Goal: Task Accomplishment & Management: Use online tool/utility

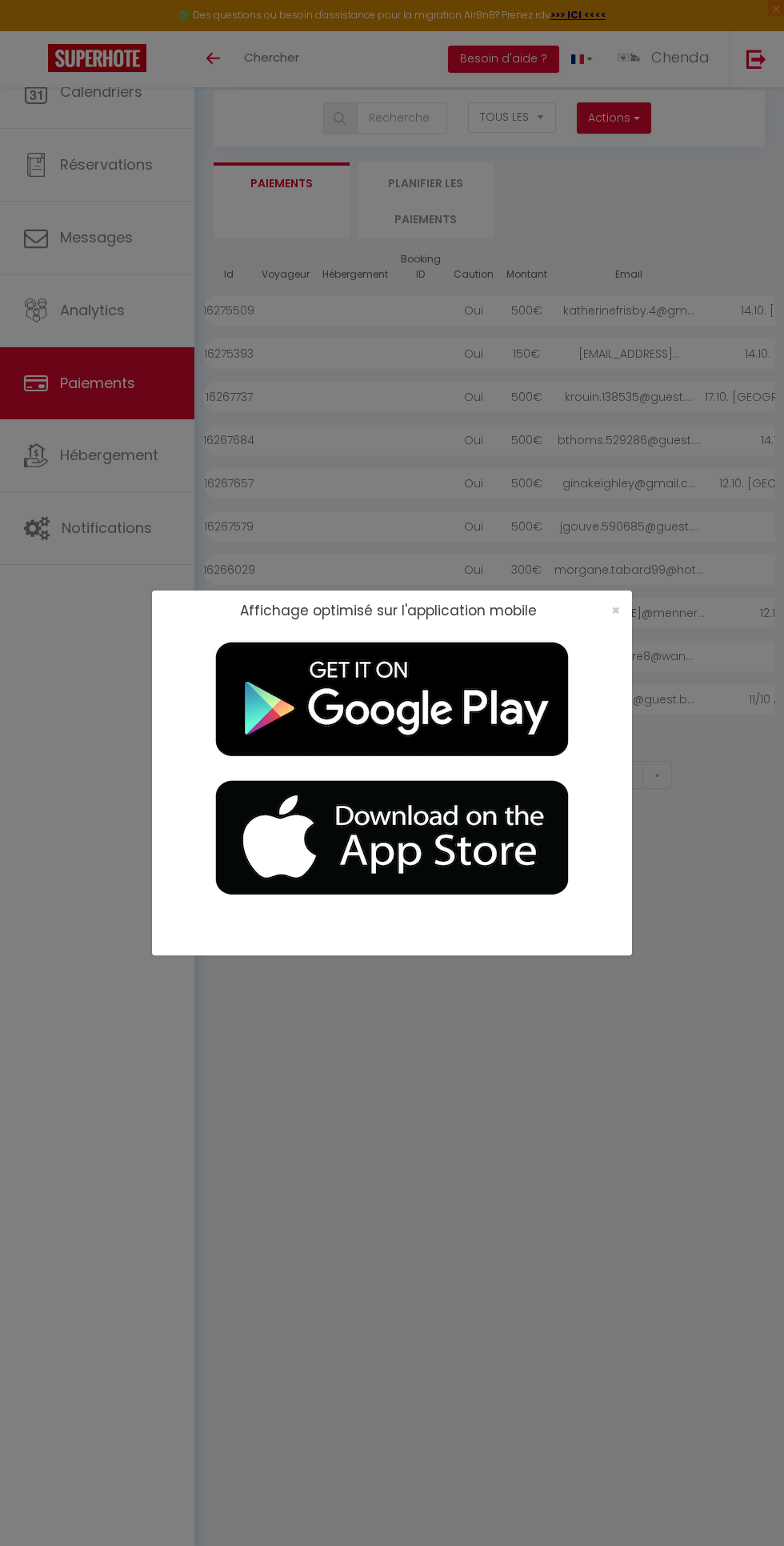
select select "2"
select select "0"
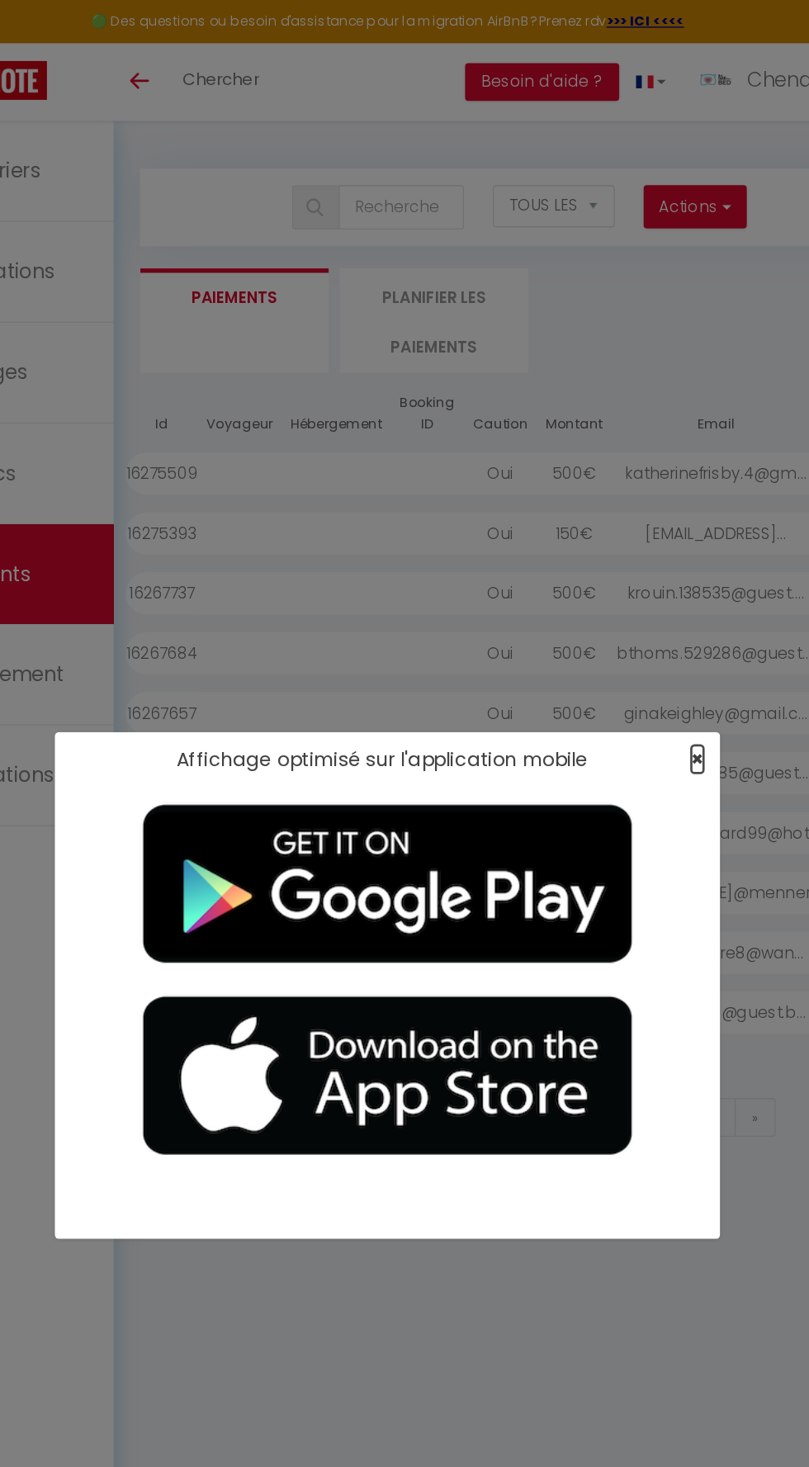
click at [636, 565] on span "×" at bounding box center [635, 565] width 9 height 21
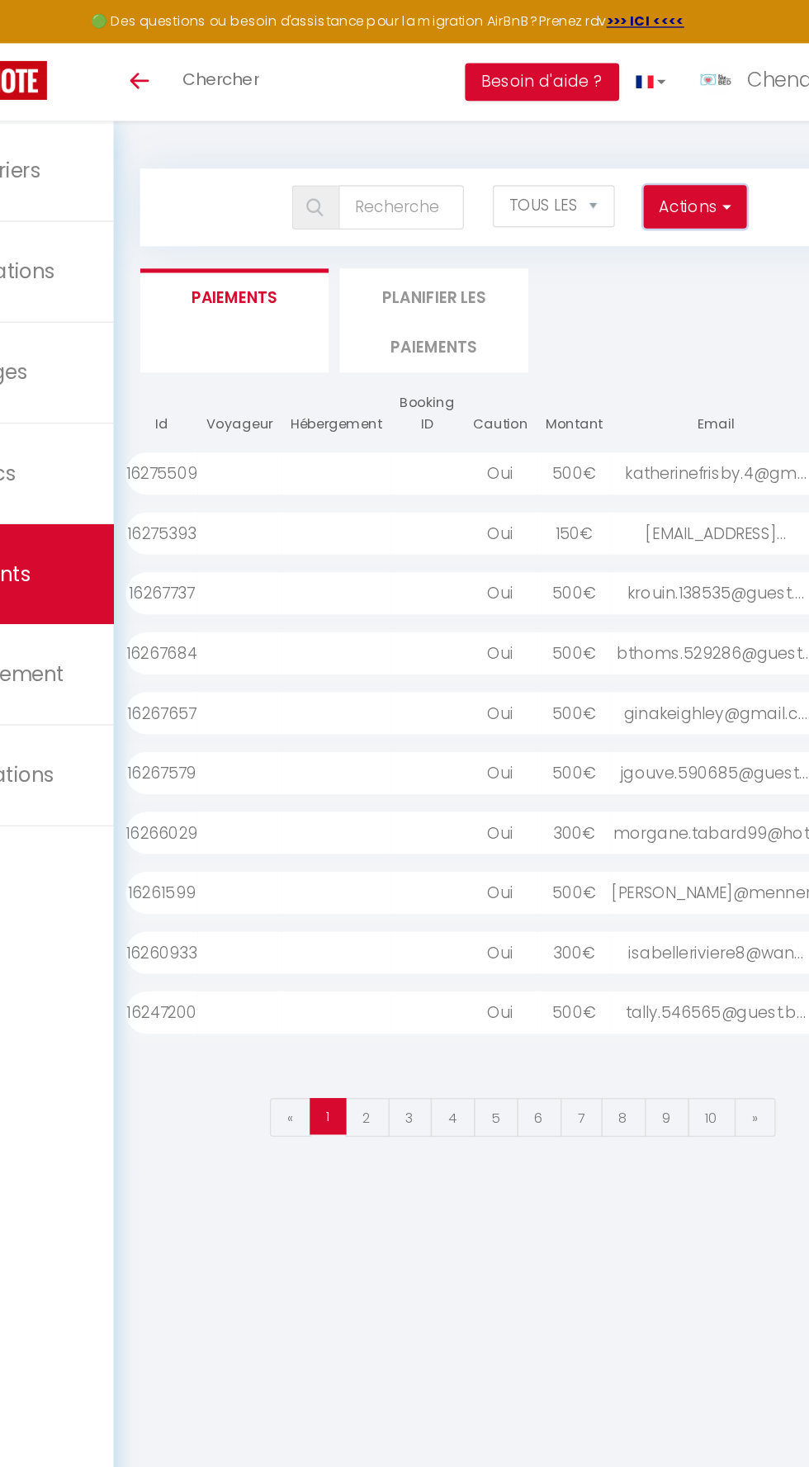
click at [655, 154] on span "button" at bounding box center [655, 153] width 10 height 17
click at [611, 213] on link "Créer nouveau lien caution" at bounding box center [569, 211] width 203 height 21
select select
select select "other"
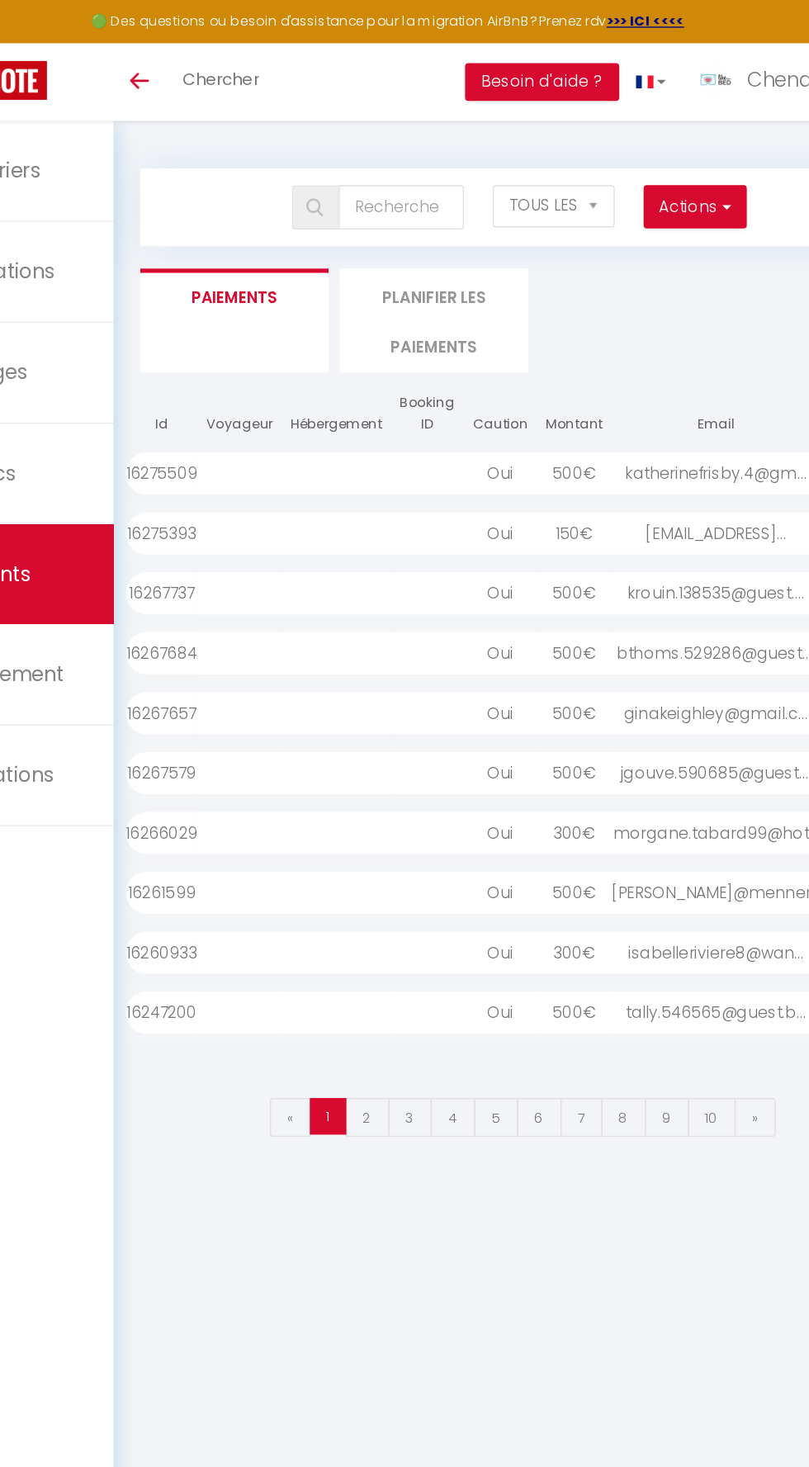
select select "692"
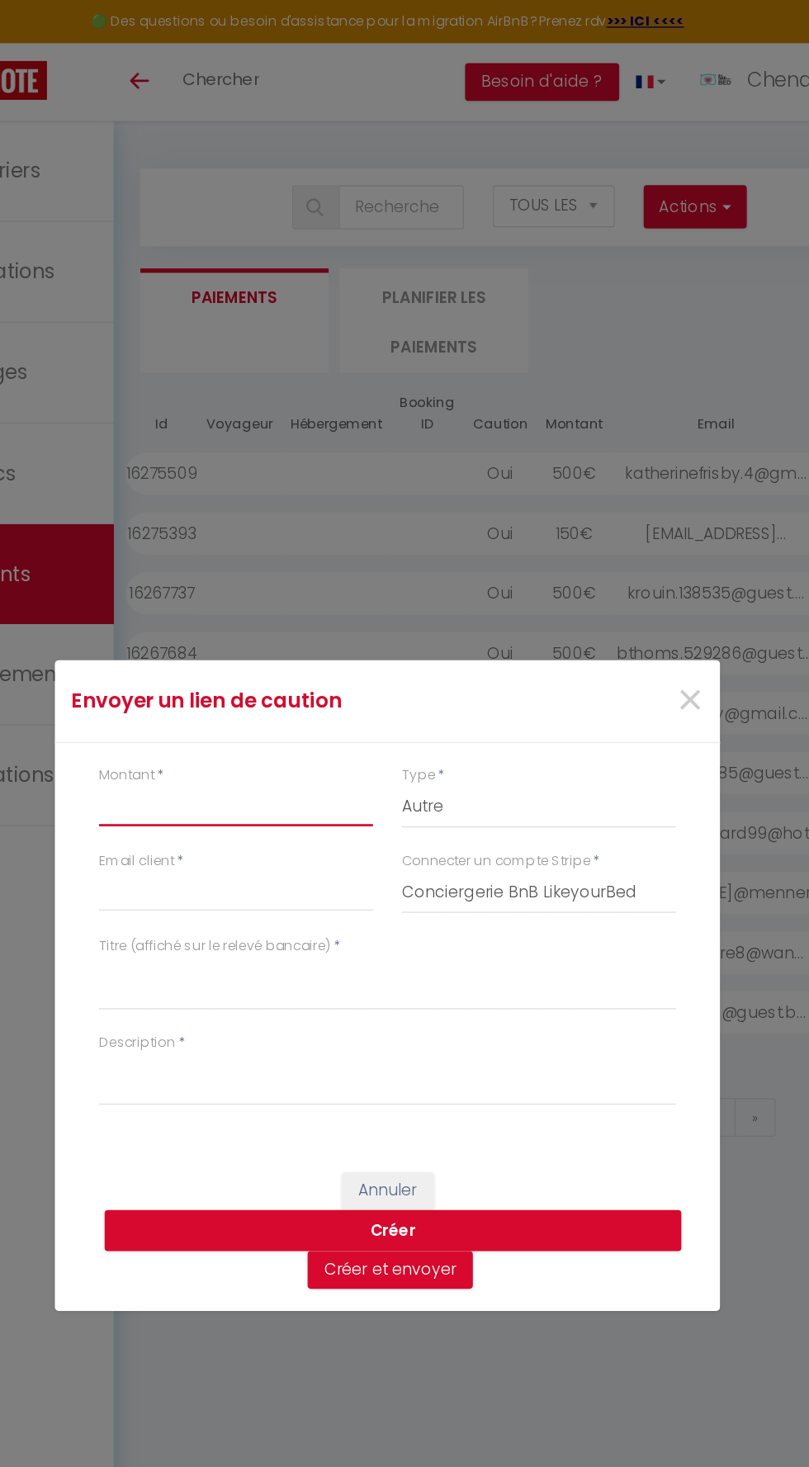
click at [299, 591] on input "Montant" at bounding box center [292, 600] width 204 height 30
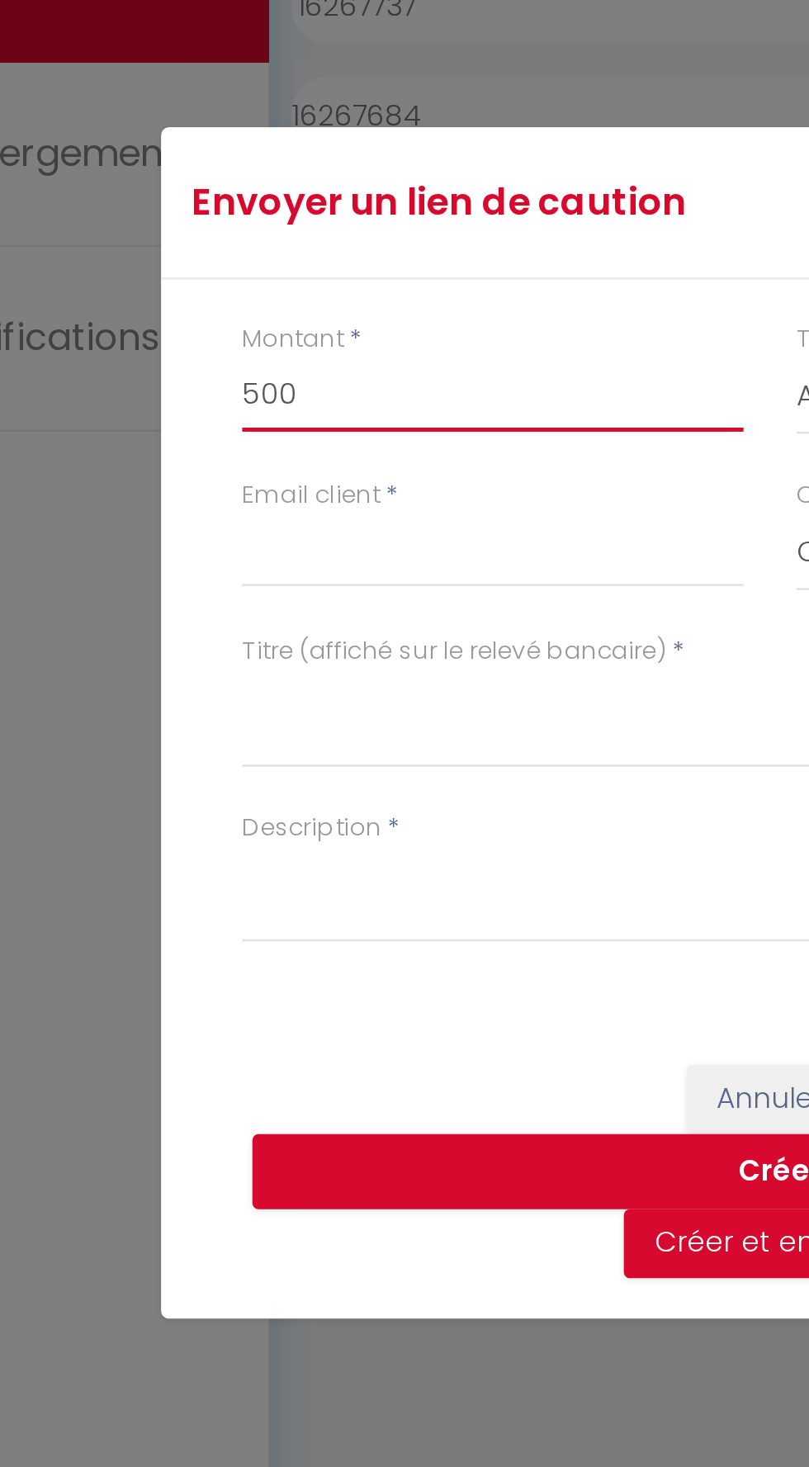
type input "500"
click at [210, 665] on div "Envoyer un lien de caution × Montant * 500 Type * Nuits Frais de ménage Taxe de…" at bounding box center [404, 733] width 495 height 1467
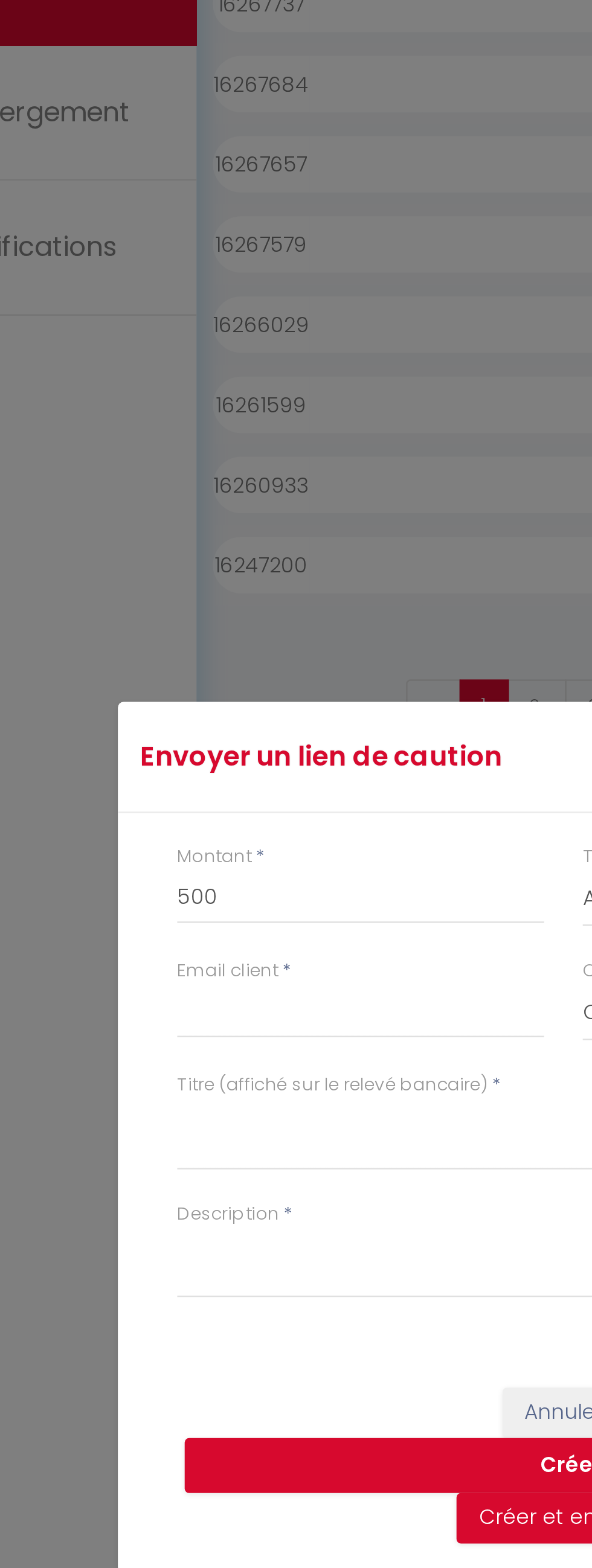
click at [217, 723] on div "Envoyer un lien de caution × Montant * 500 Type * Nuits Frais de ménage Taxe de…" at bounding box center [296, 784] width 362 height 1568
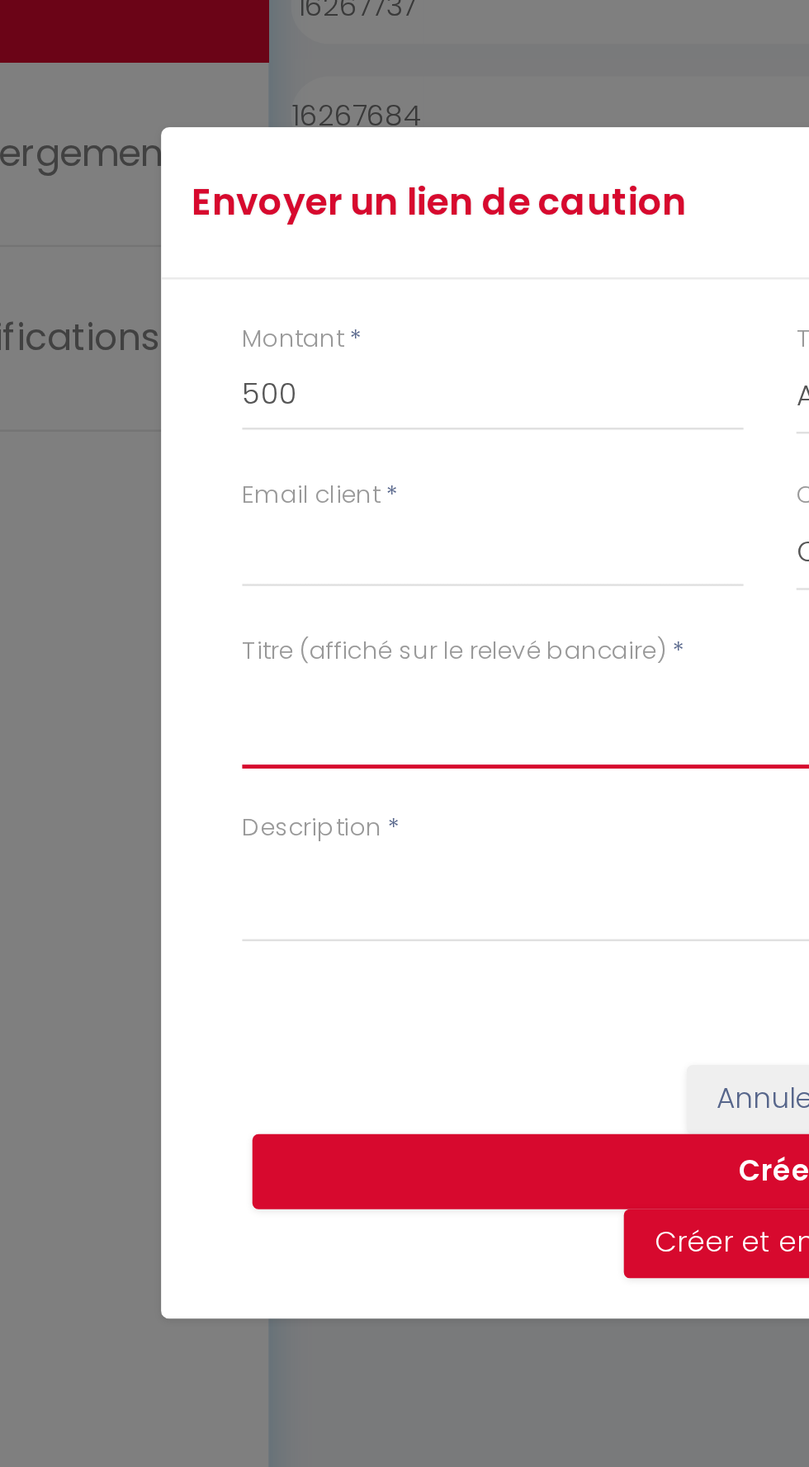
click at [209, 715] on textarea "Titre (affiché sur le relevé bancaire)" at bounding box center [404, 732] width 429 height 40
click at [208, 718] on textarea "Titre (affiché sur le relevé bancaire)" at bounding box center [404, 732] width 429 height 40
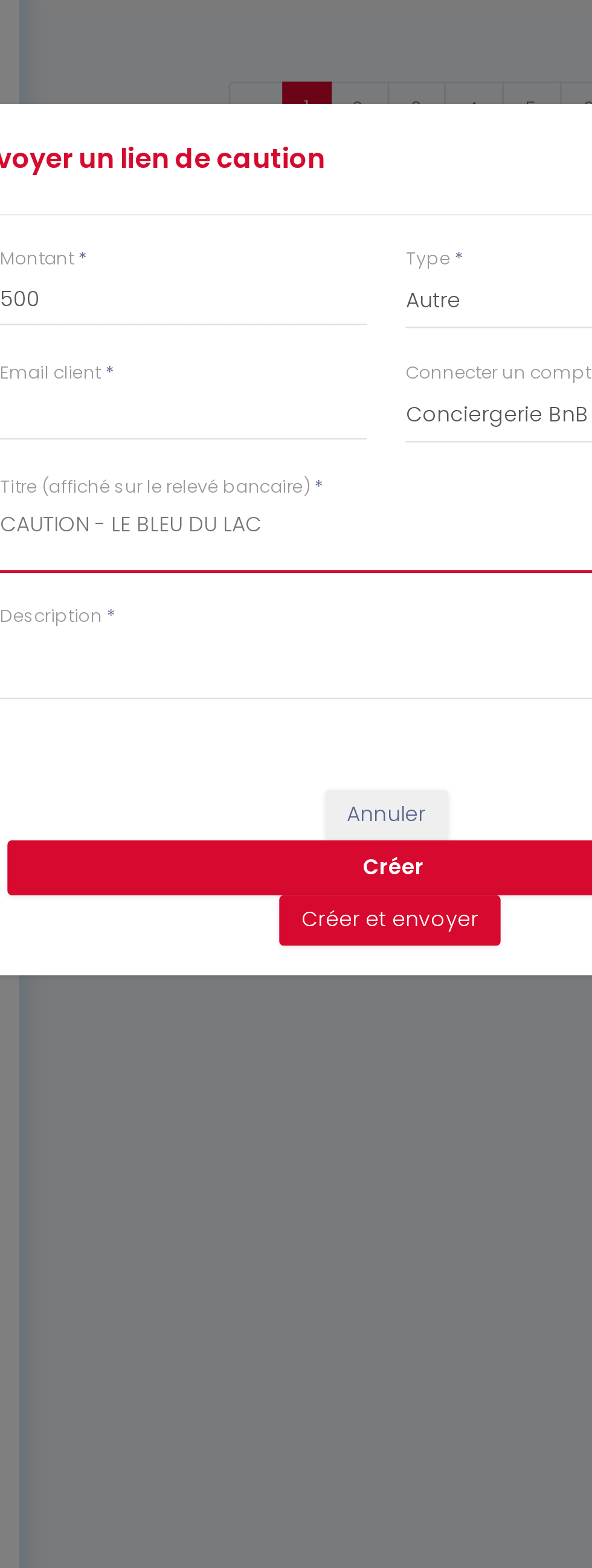
type textarea "CAUTION - LE BLEU DU LAC"
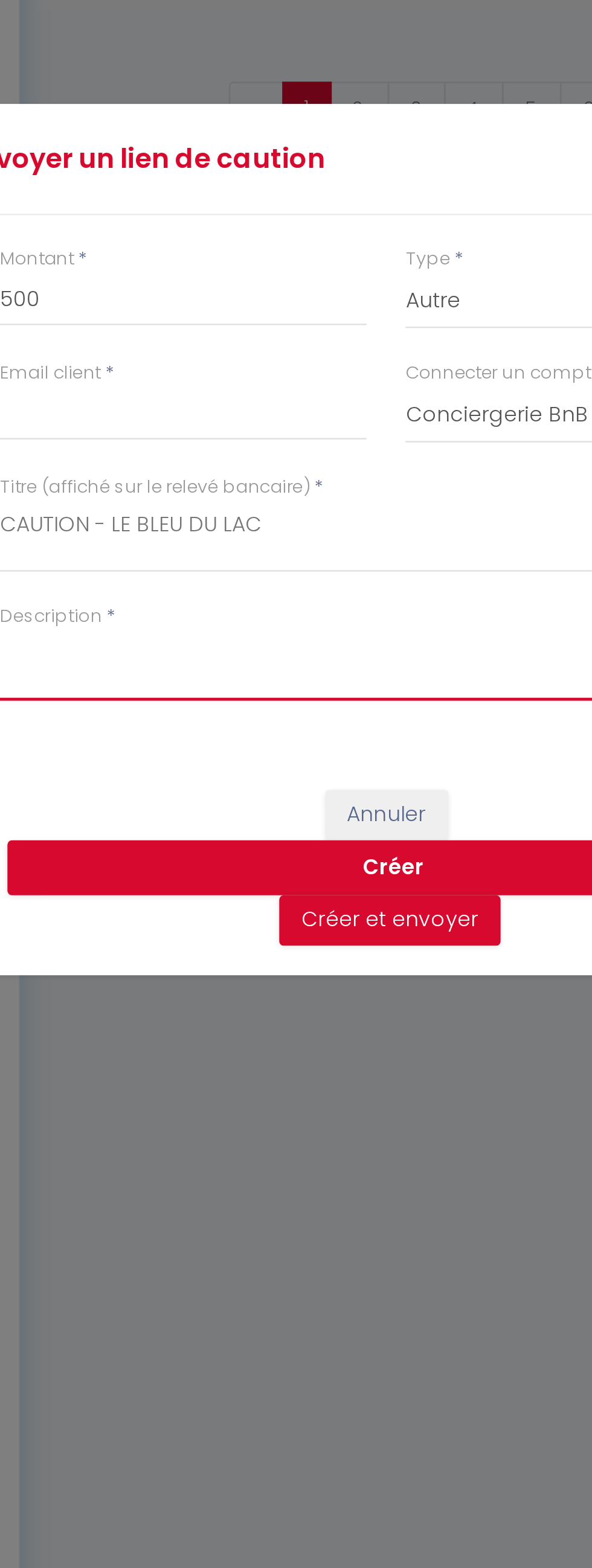
click at [176, 845] on textarea "Description" at bounding box center [296, 835] width 314 height 29
click at [166, 832] on textarea "Description" at bounding box center [296, 835] width 314 height 29
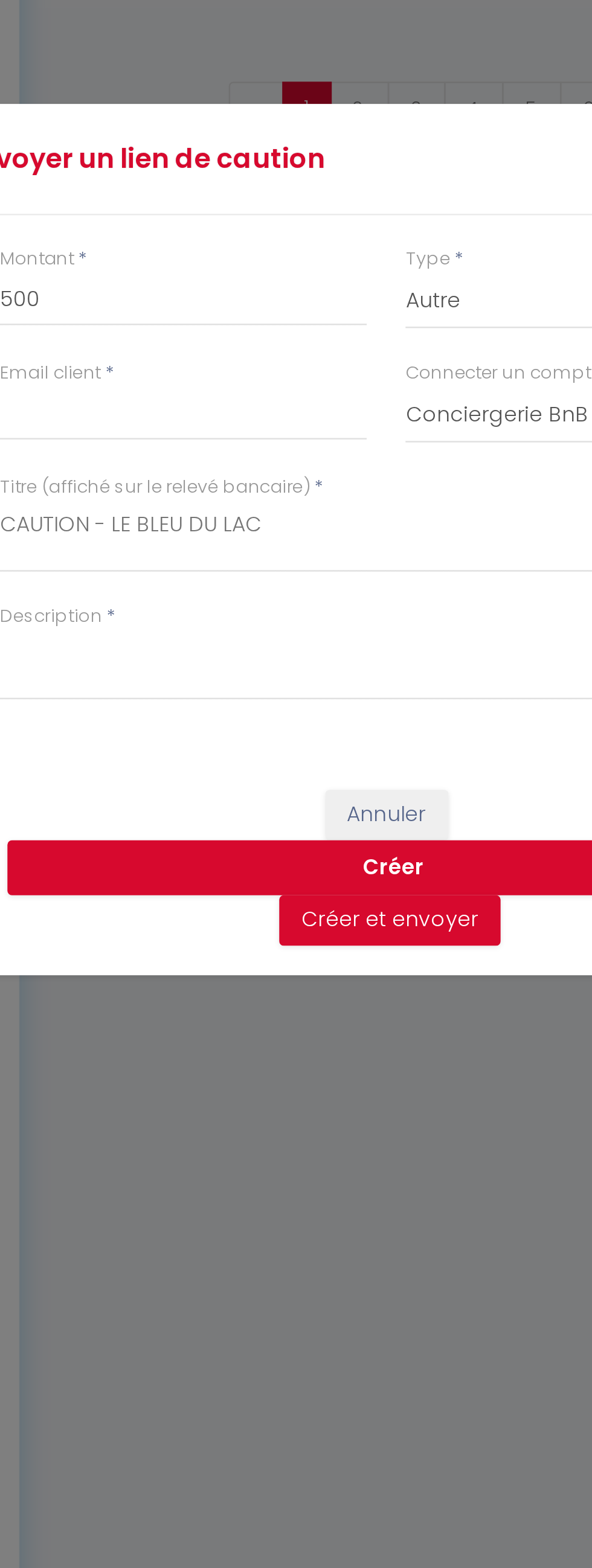
click at [165, 729] on div "Envoyer un lien de caution × Montant * 500 Type * Nuits Frais de ménage Taxe de…" at bounding box center [296, 784] width 362 height 1568
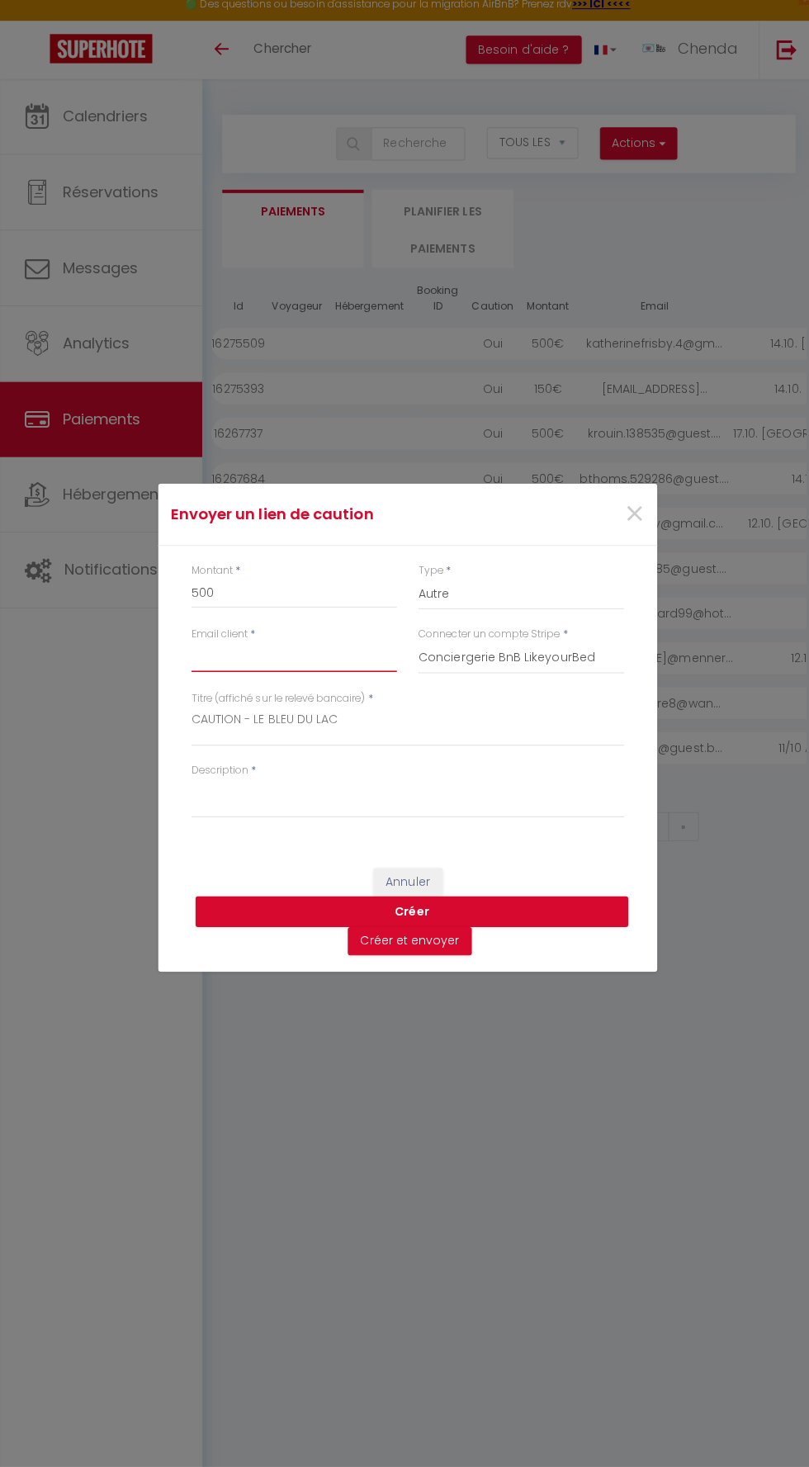
click at [311, 659] on input "Email client" at bounding box center [292, 664] width 204 height 30
click at [321, 664] on input "Email client" at bounding box center [292, 664] width 204 height 30
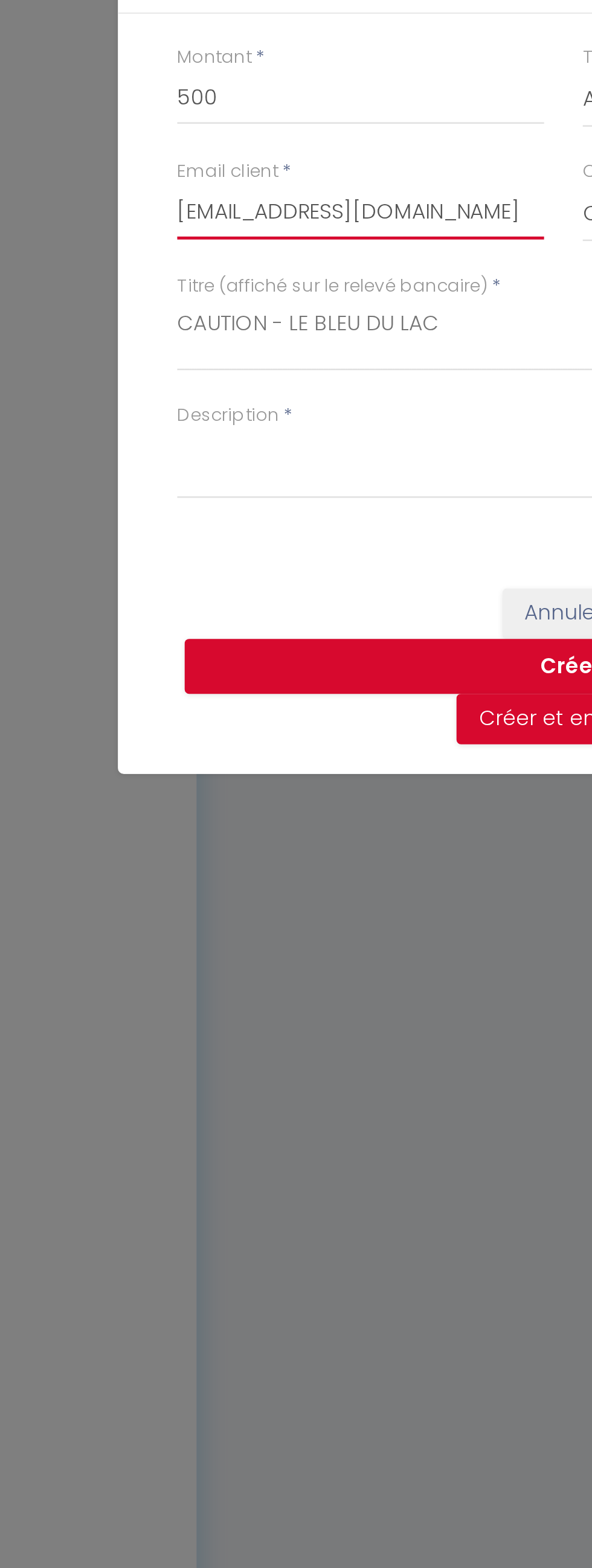
type input "[EMAIL_ADDRESS][DOMAIN_NAME]"
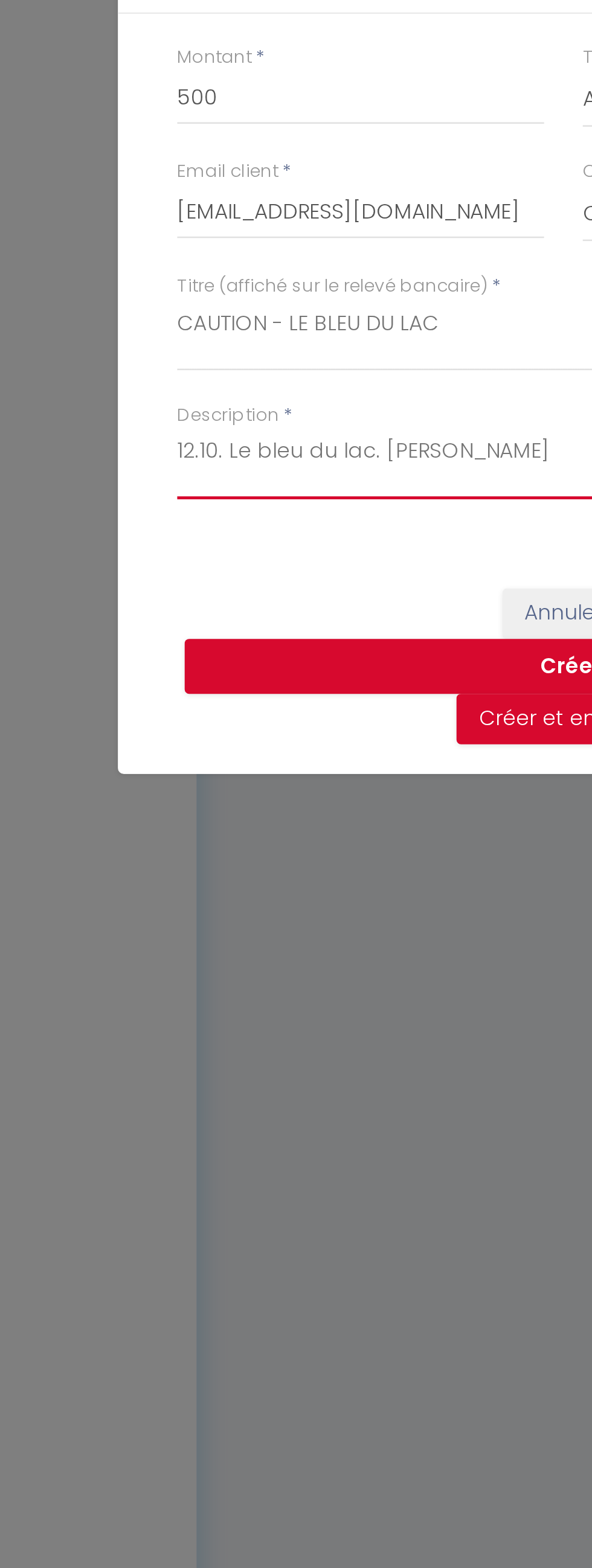
type textarea "12.10. Le bleu du lac. [PERSON_NAME]"
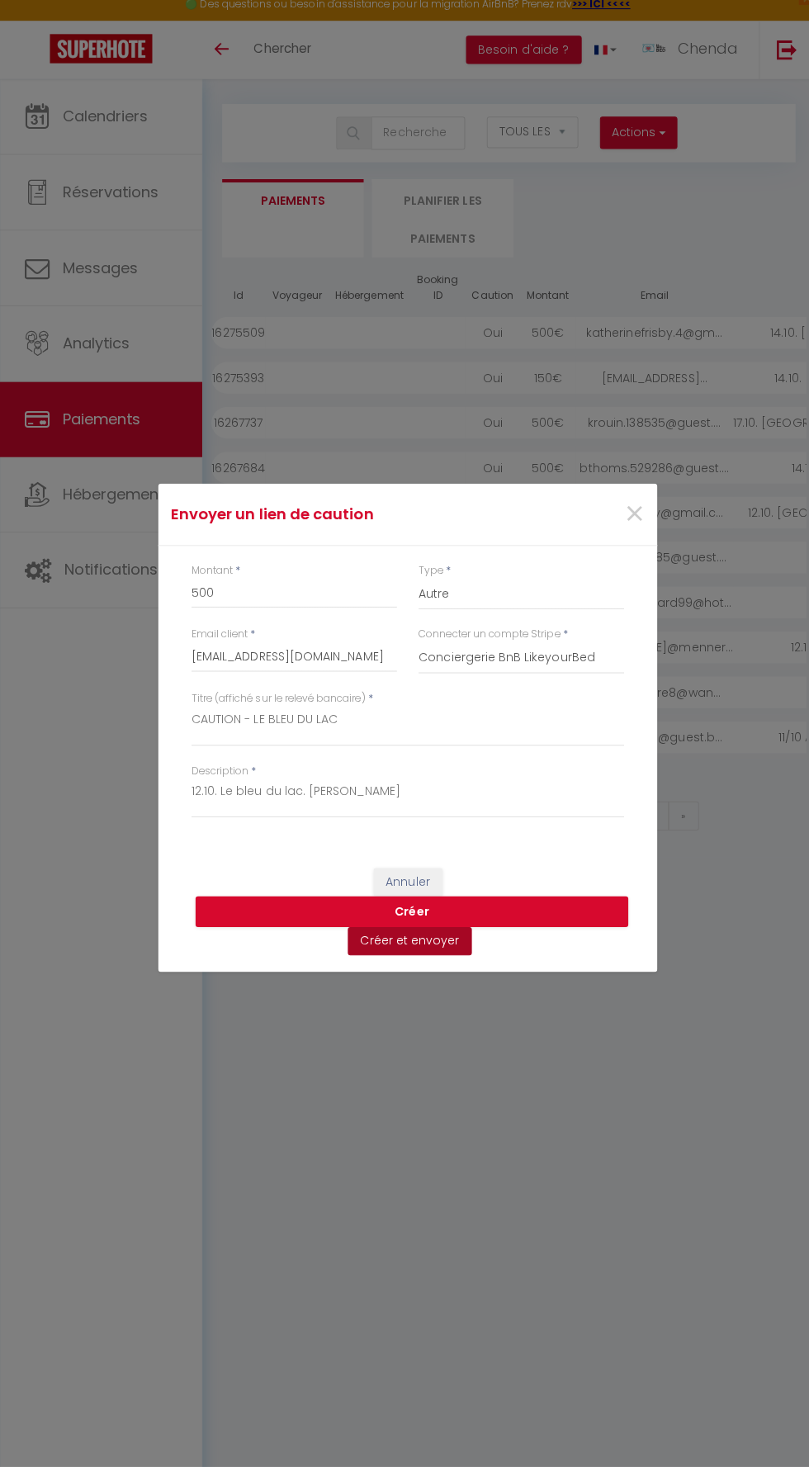
scroll to position [10, 0]
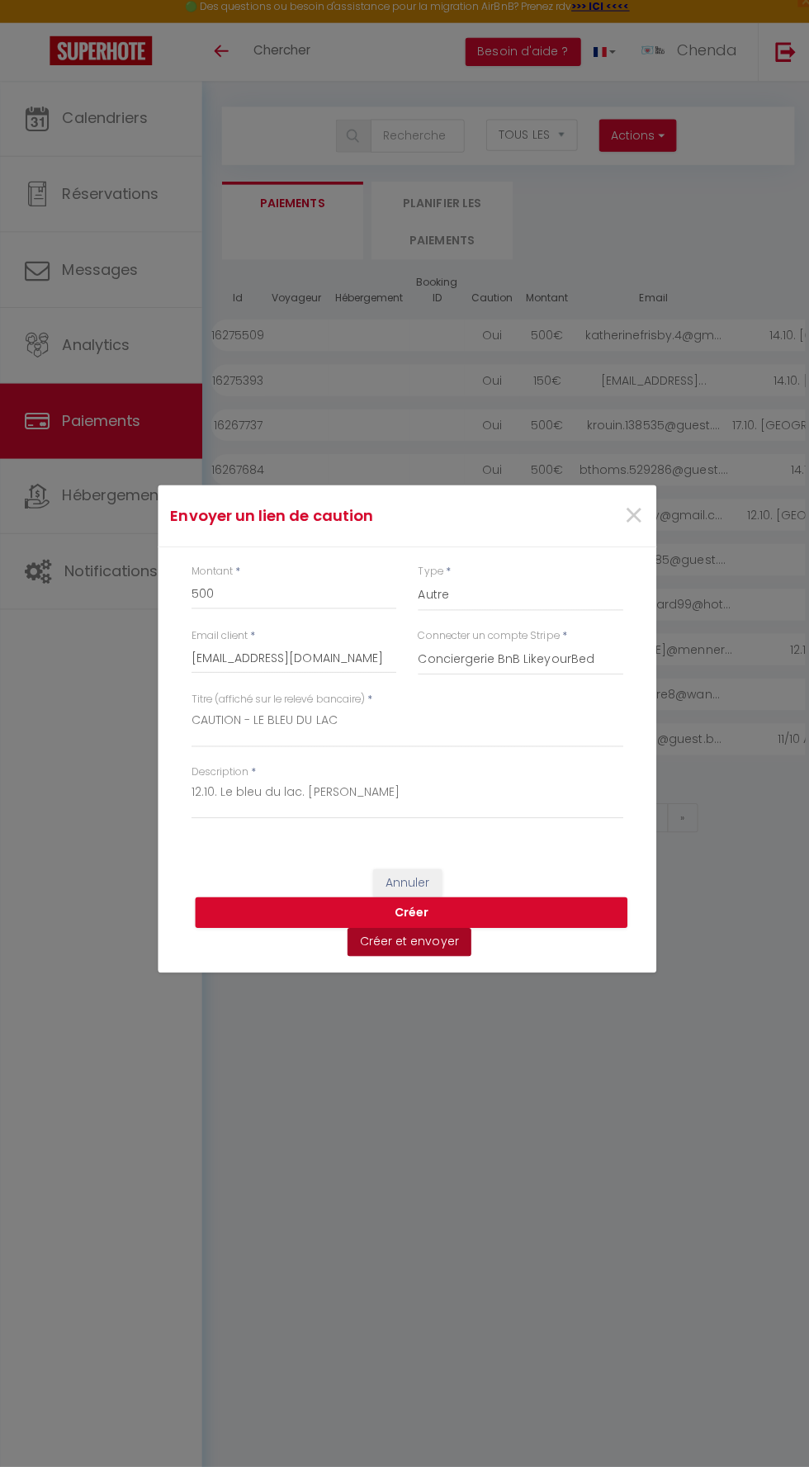
click at [436, 937] on button "Créer et envoyer" at bounding box center [406, 945] width 123 height 28
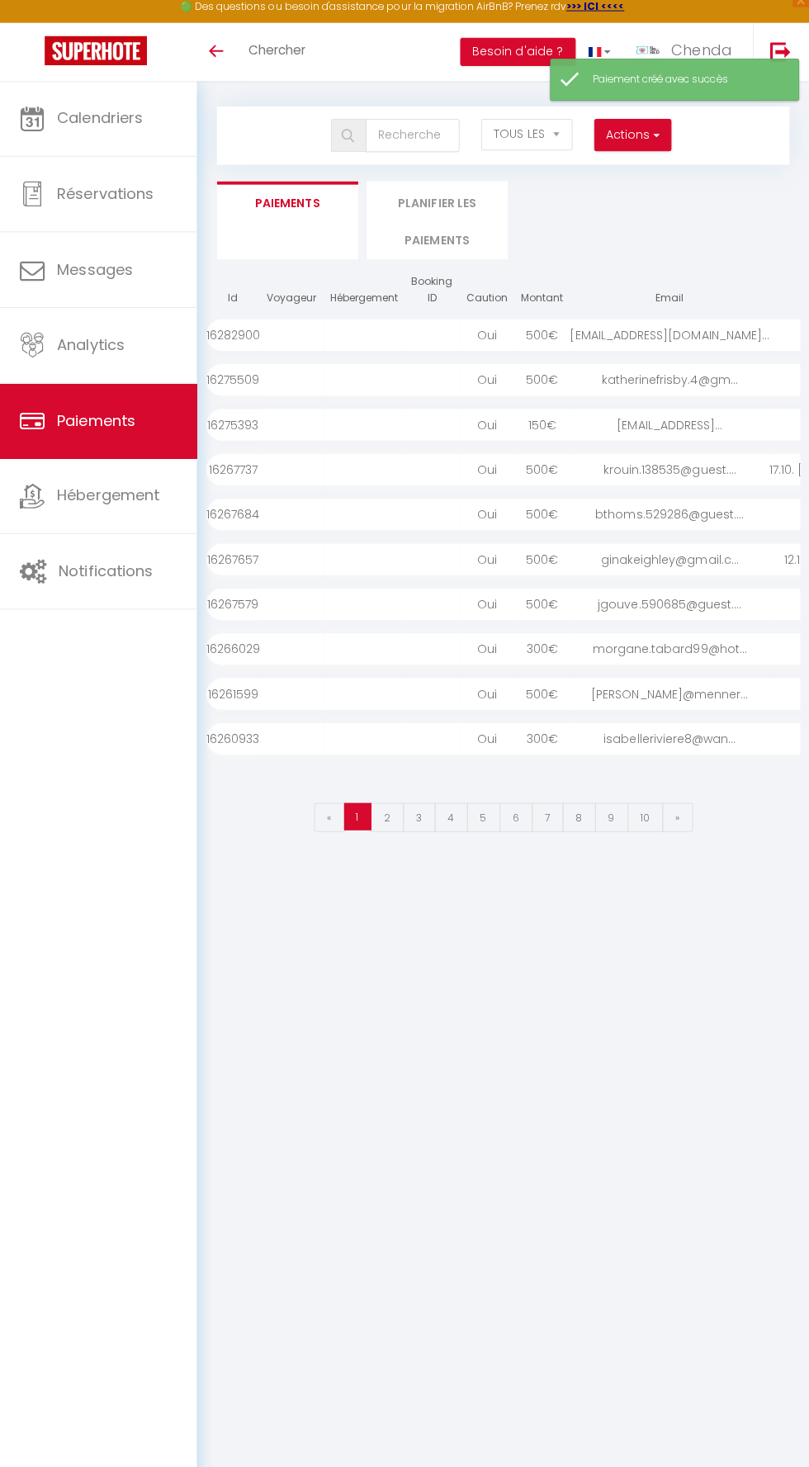
click at [659, 341] on div "[EMAIL_ADDRESS][DOMAIN_NAME]..." at bounding box center [670, 342] width 198 height 31
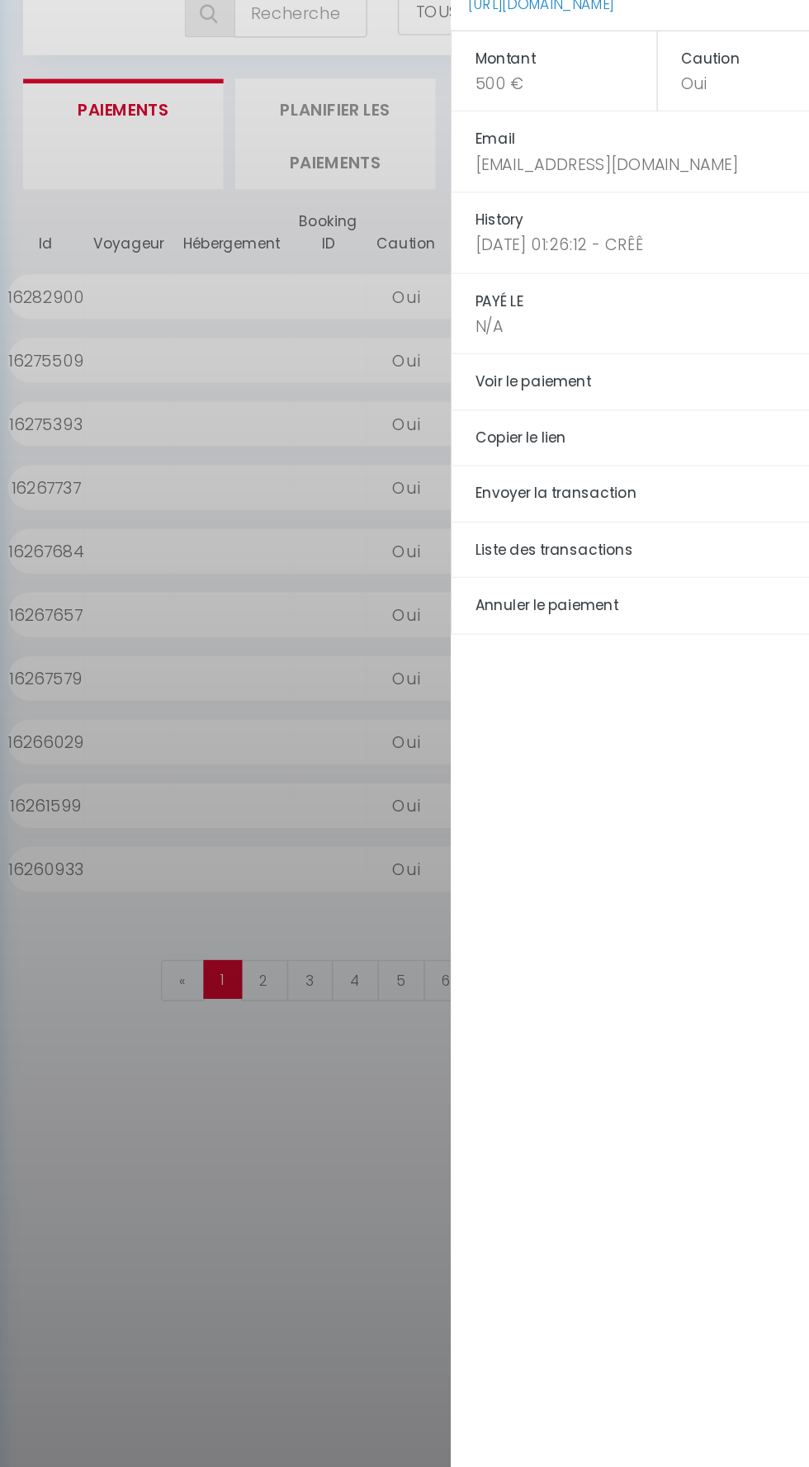
scroll to position [1, 0]
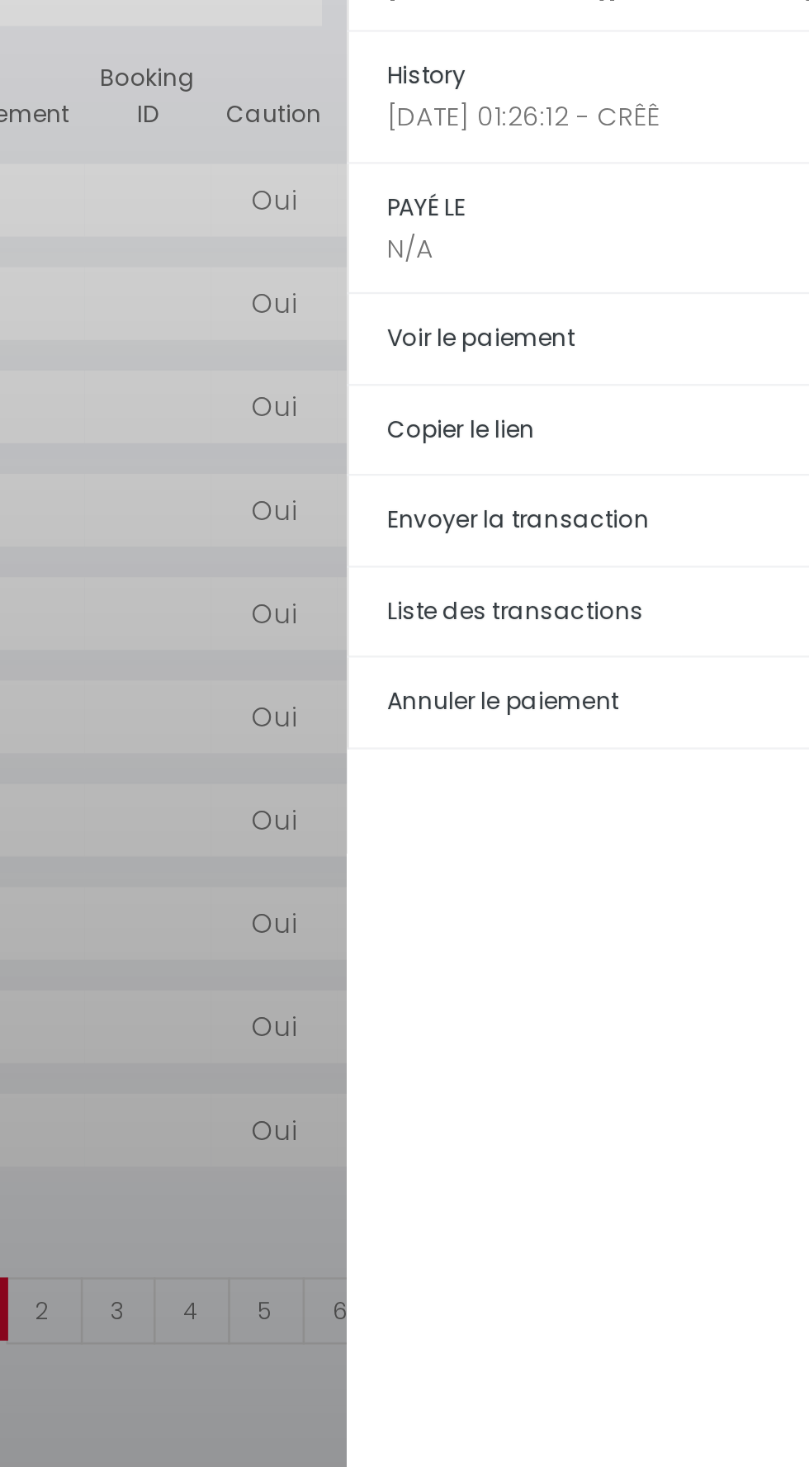
click at [564, 442] on h5 "Copier le lien" at bounding box center [672, 451] width 271 height 19
